Goal: Information Seeking & Learning: Learn about a topic

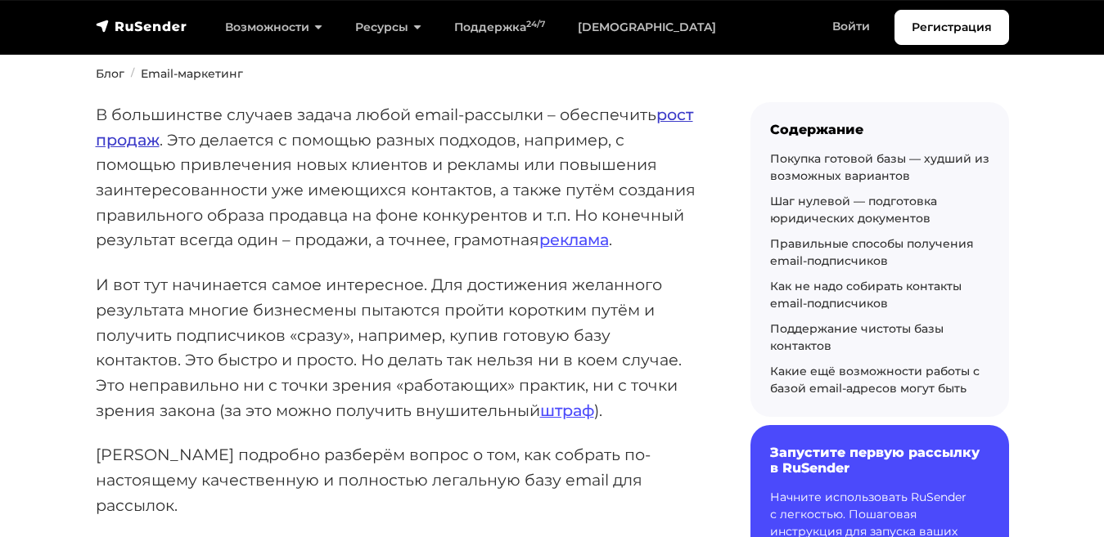
scroll to position [236, 0]
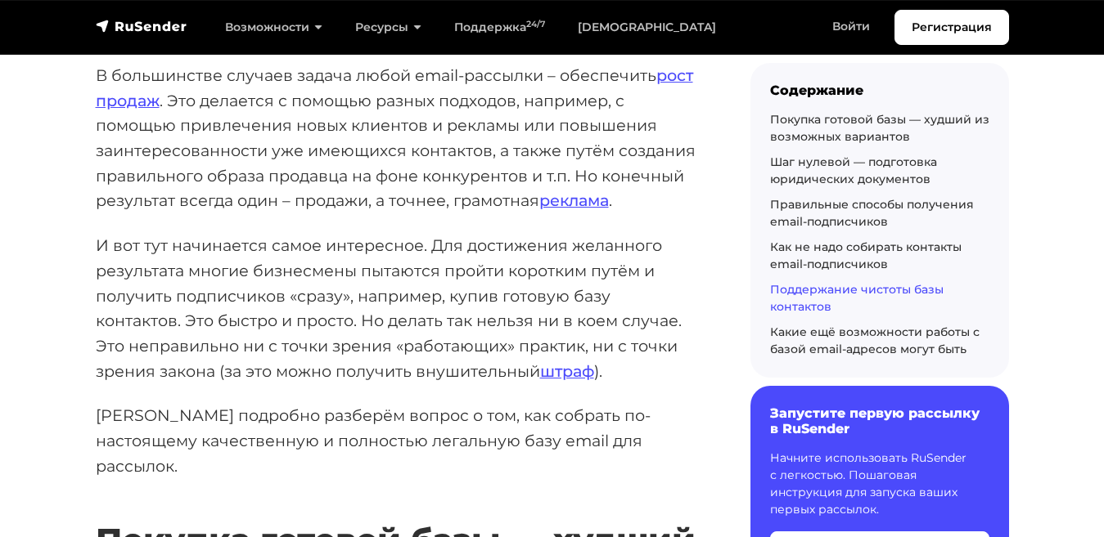
click at [820, 290] on link "Поддержание чистоты базы контактов" at bounding box center [856, 298] width 173 height 32
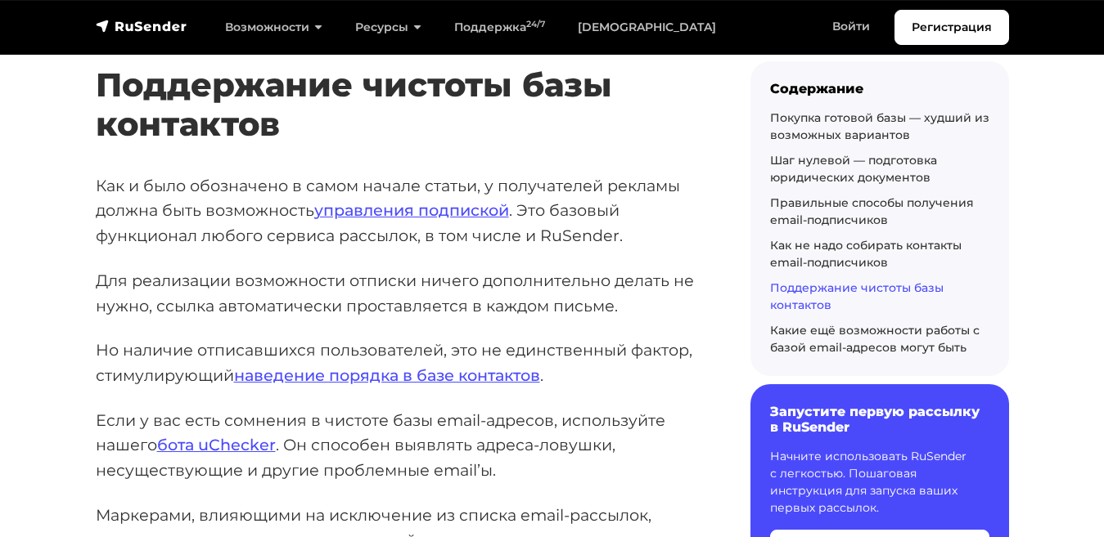
scroll to position [9960, 0]
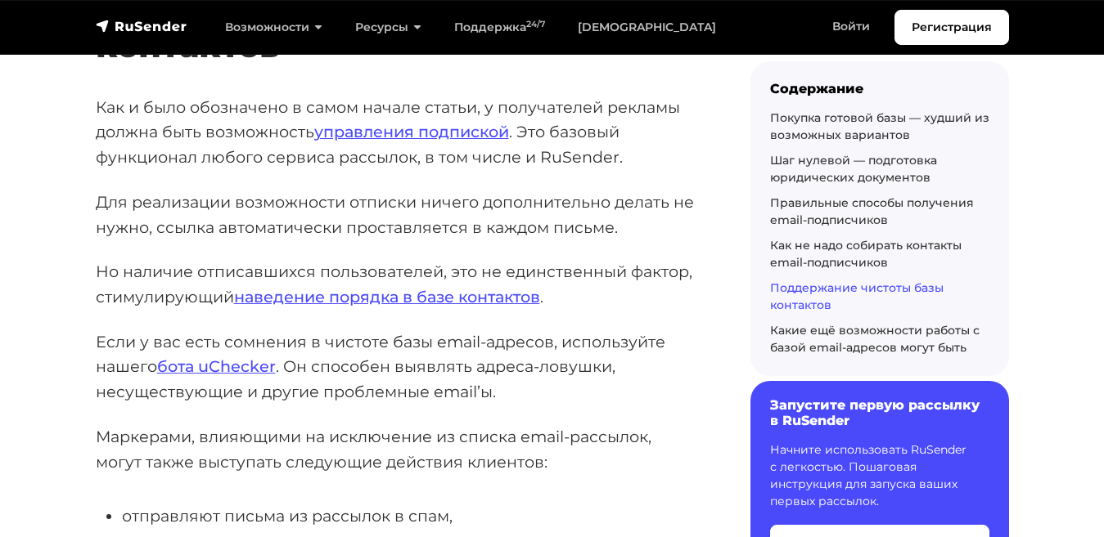
click at [785, 426] on h6 "Запустите первую рассылку в RuSender" at bounding box center [879, 413] width 219 height 31
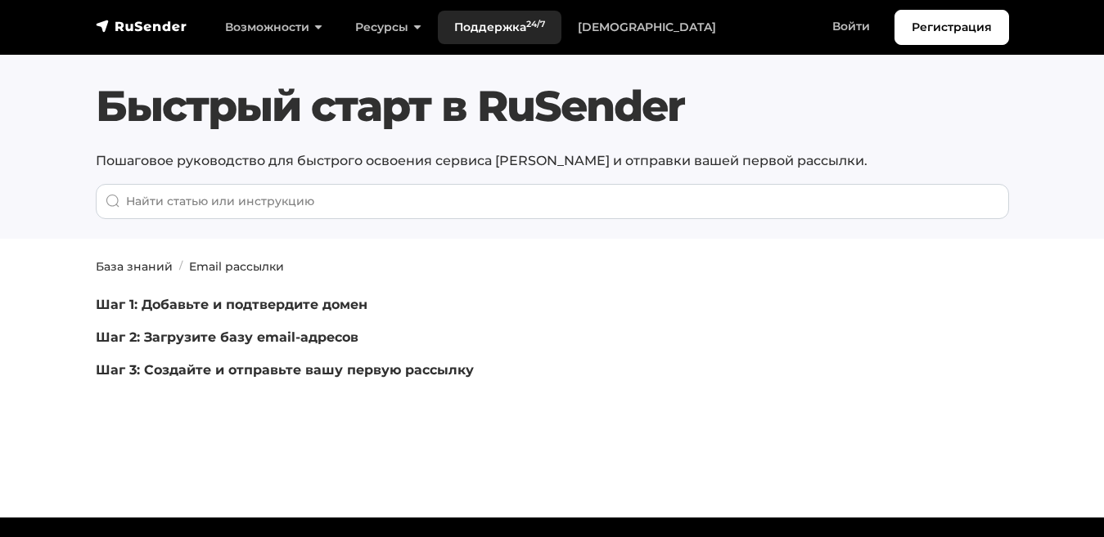
click at [474, 20] on link "Поддержка 24/7" at bounding box center [500, 28] width 124 height 34
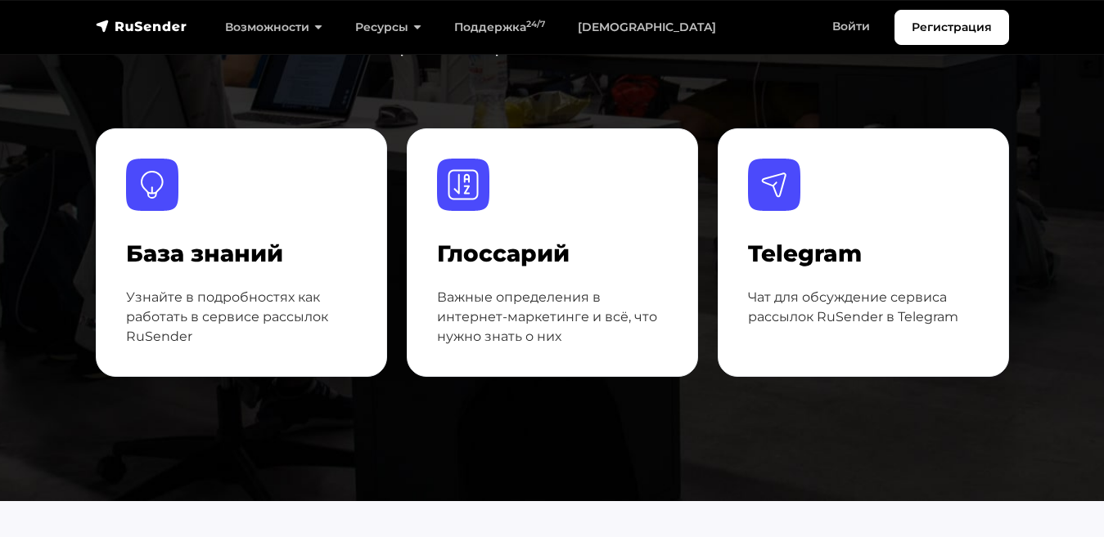
scroll to position [220, 0]
